Goal: Task Accomplishment & Management: Manage account settings

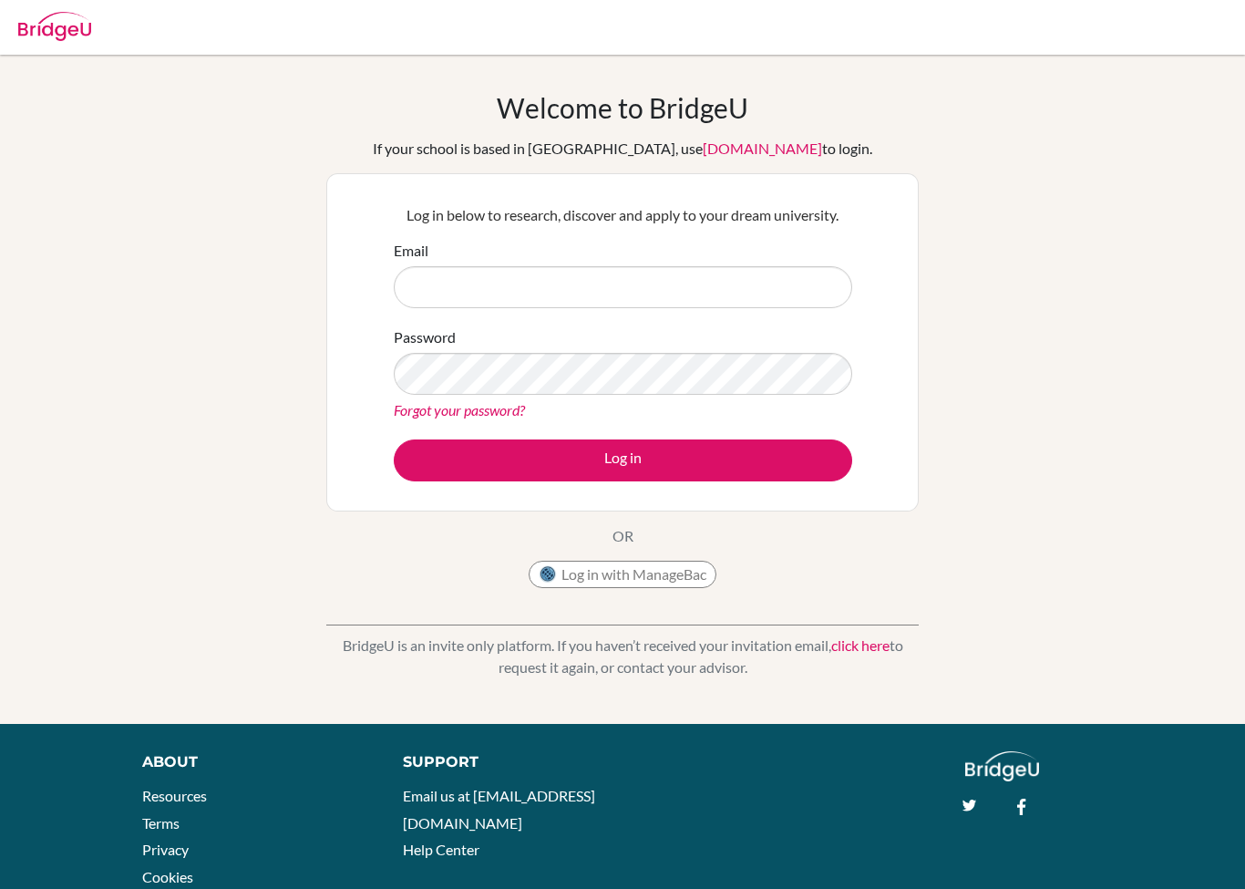
click at [786, 266] on input "Email" at bounding box center [623, 287] width 459 height 42
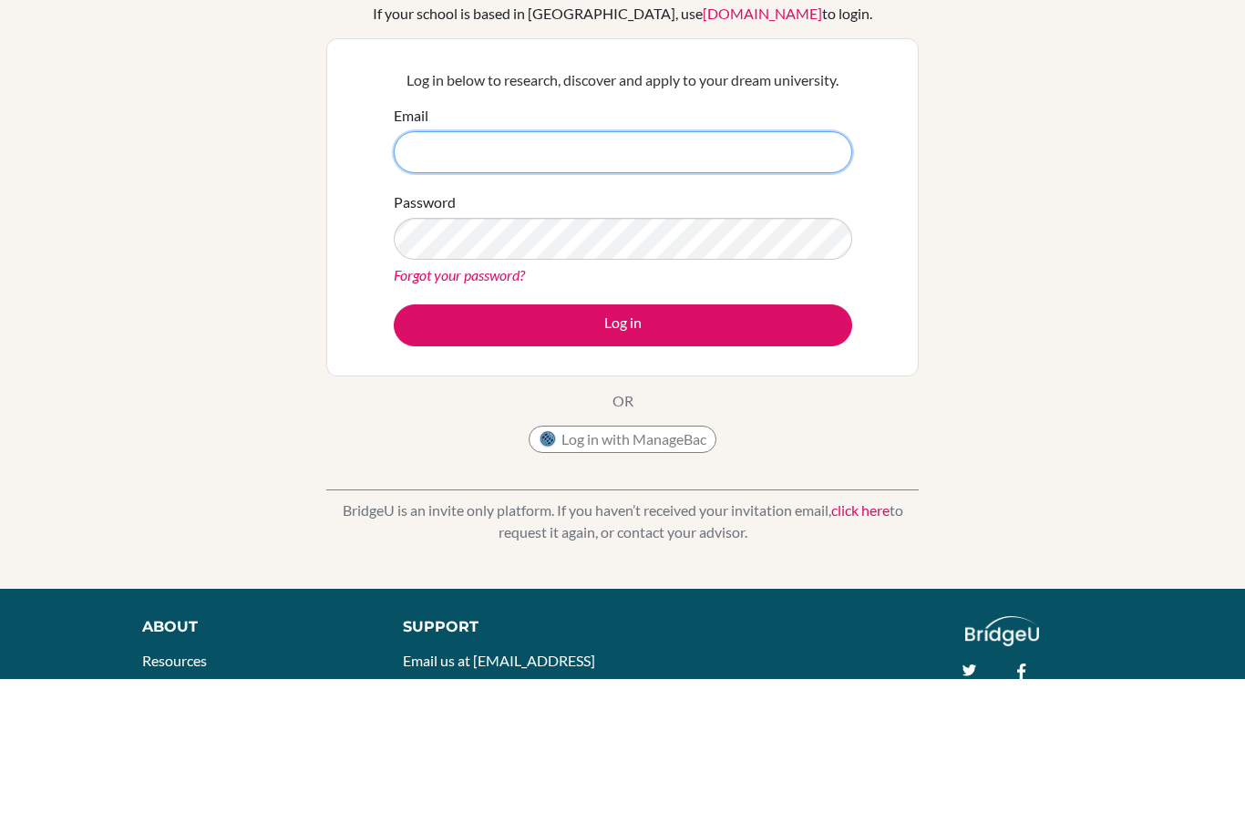
scroll to position [134, 0]
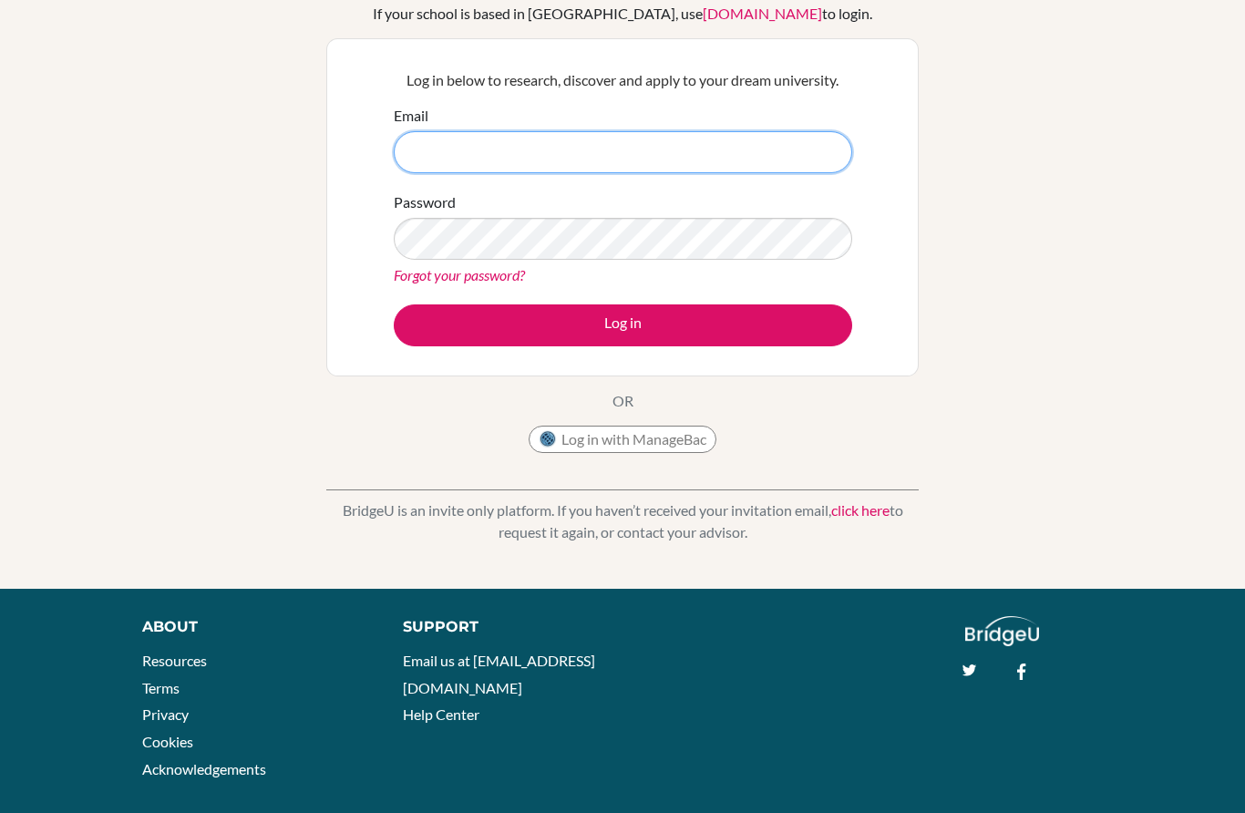
click at [425, 156] on input "Email" at bounding box center [623, 153] width 459 height 42
paste input "[EMAIL_ADDRESS][DOMAIN_NAME]"
type input "[EMAIL_ADDRESS][DOMAIN_NAME]"
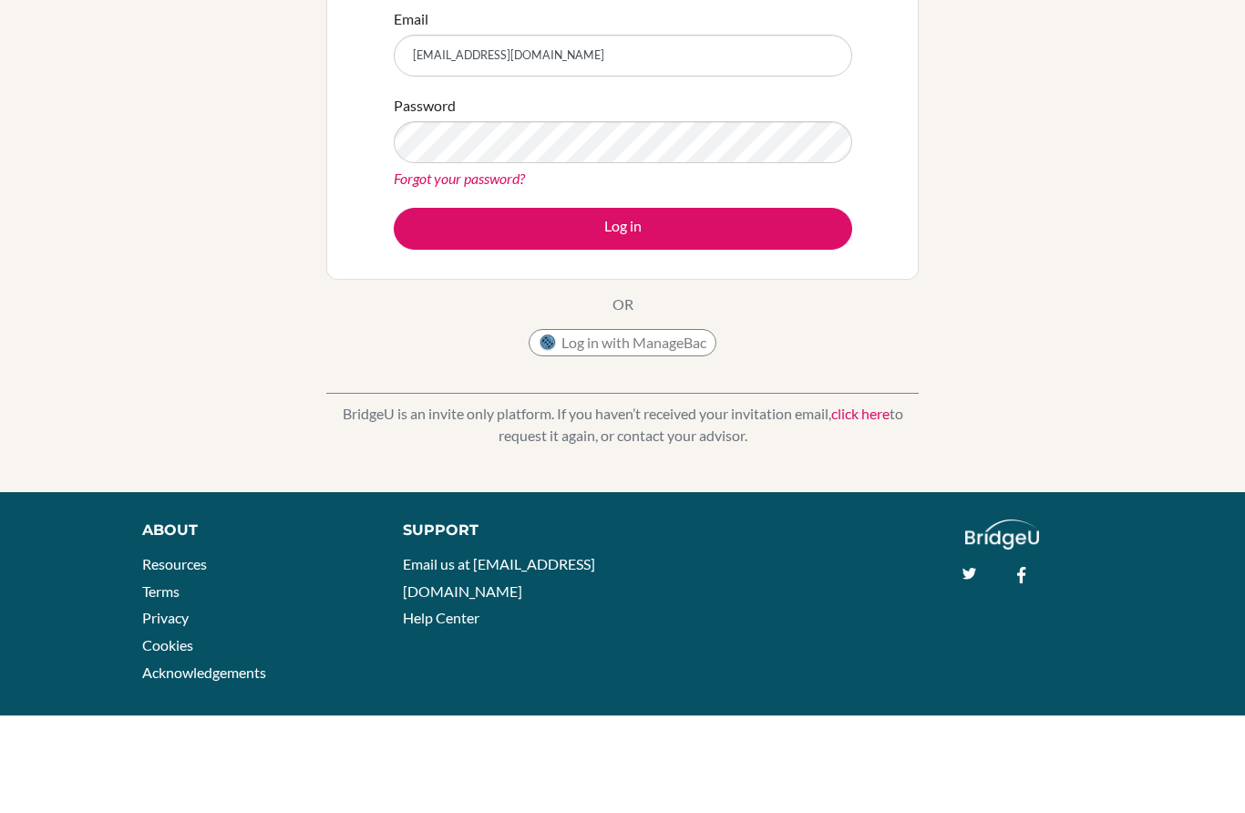
click at [780, 305] on button "Log in" at bounding box center [623, 326] width 459 height 42
click at [779, 305] on button "Log in" at bounding box center [623, 326] width 459 height 42
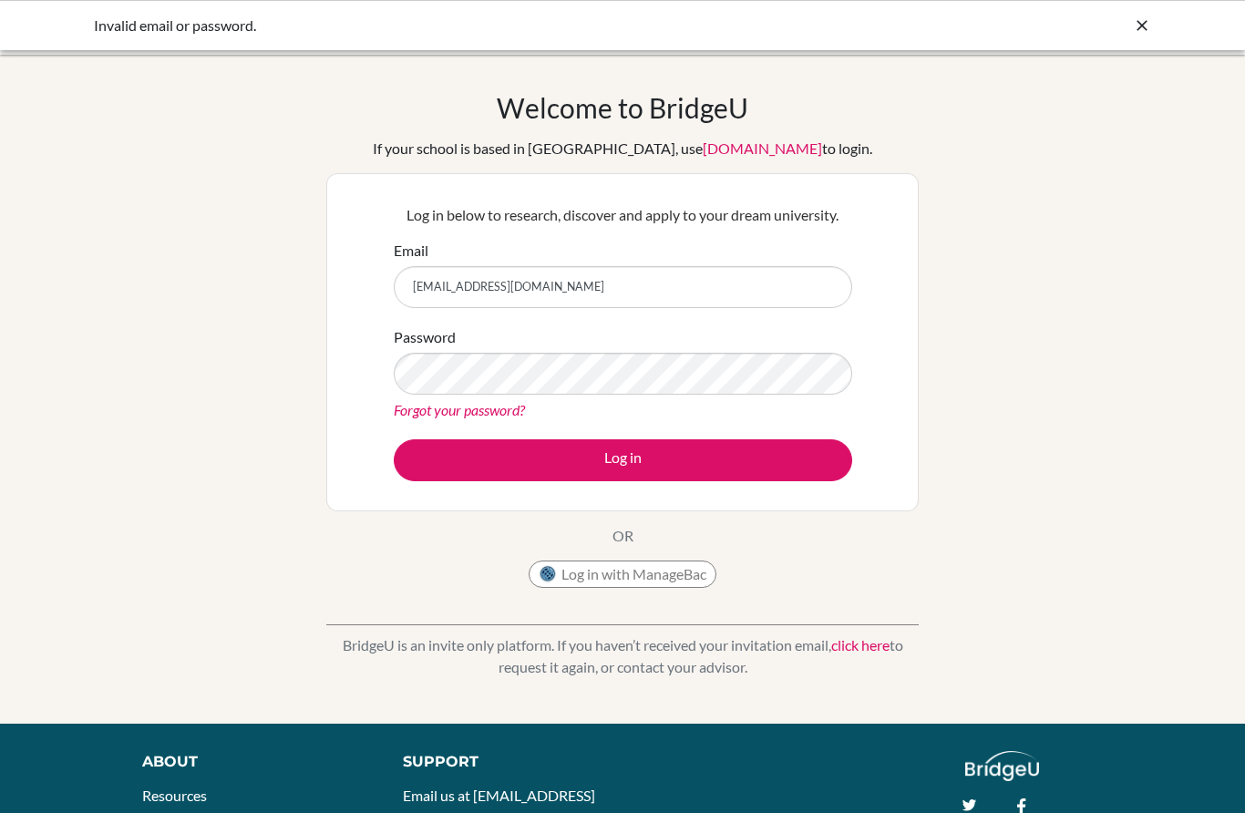
scroll to position [222, 0]
